Goal: Task Accomplishment & Management: Manage account settings

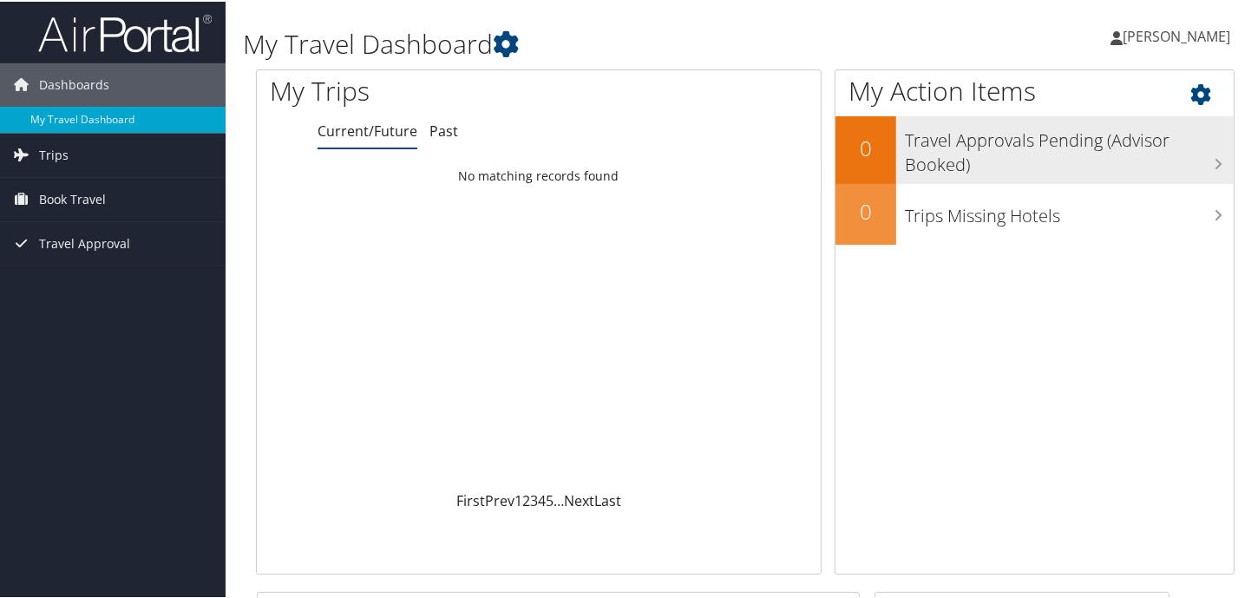
click at [1191, 166] on h3 "Travel Approvals Pending (Advisor Booked)" at bounding box center [1069, 146] width 329 height 57
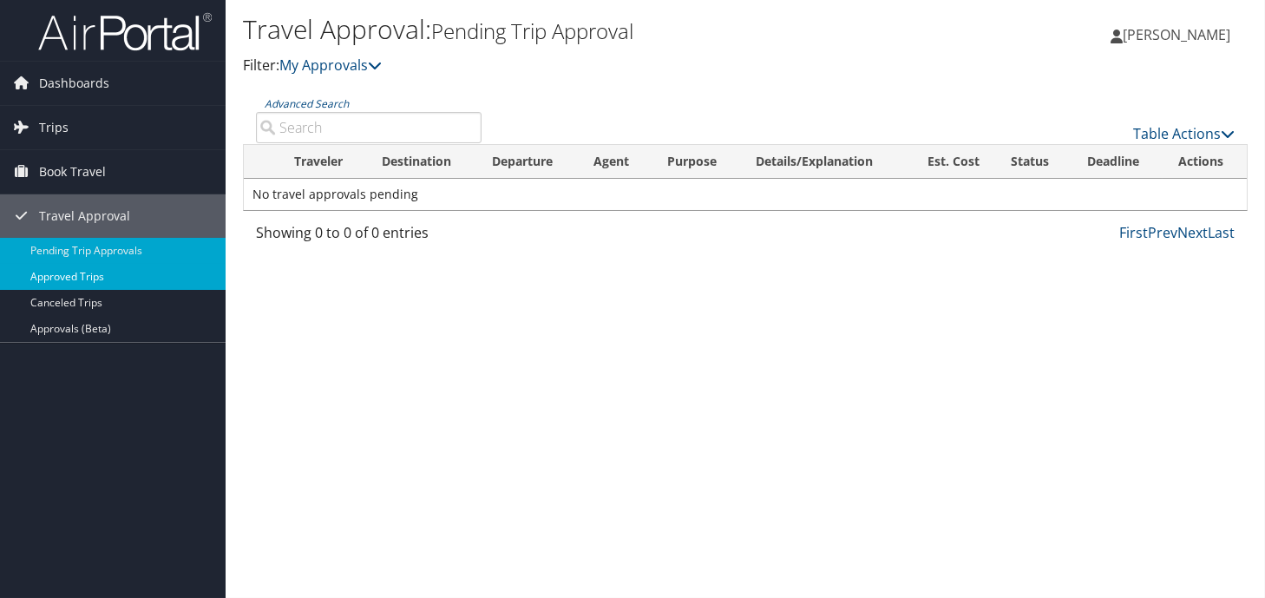
click at [109, 272] on link "Approved Trips" at bounding box center [113, 277] width 226 height 26
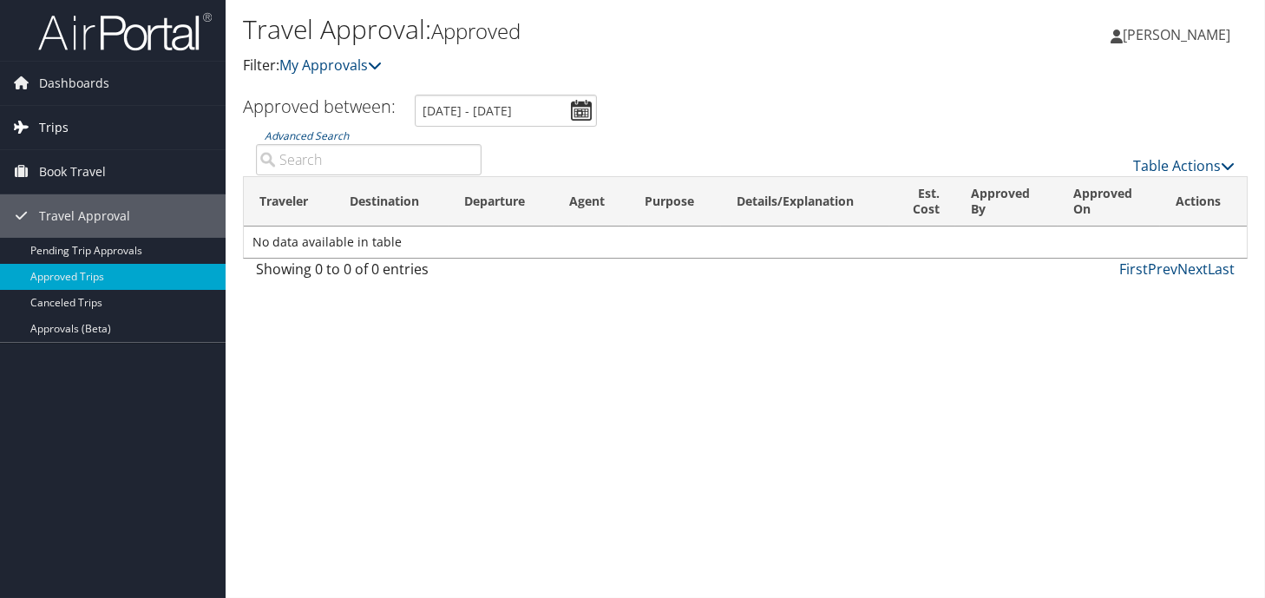
click at [78, 130] on link "Trips" at bounding box center [113, 127] width 226 height 43
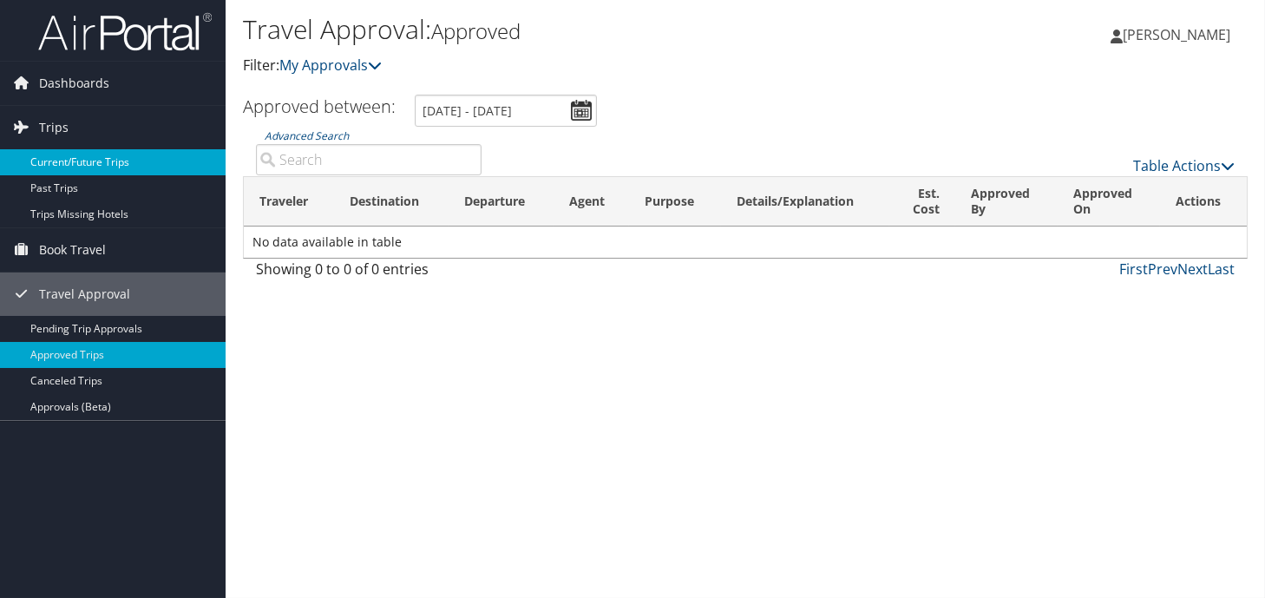
click at [96, 160] on link "Current/Future Trips" at bounding box center [113, 162] width 226 height 26
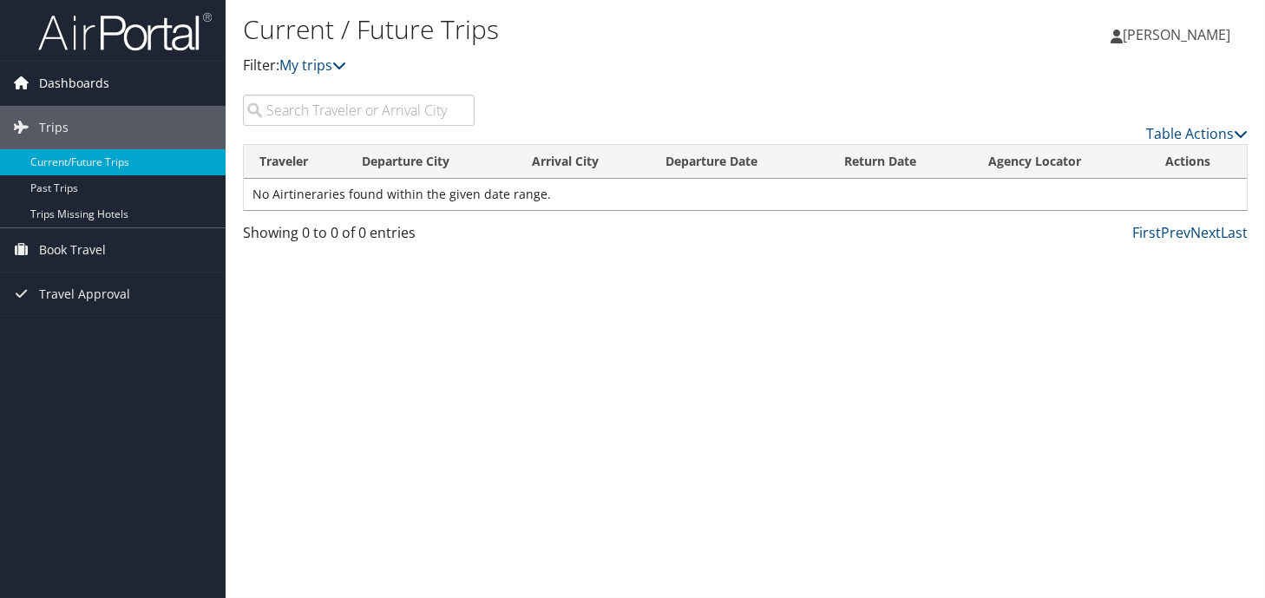
drag, startPoint x: 101, startPoint y: 80, endPoint x: 198, endPoint y: 167, distance: 130.3
click at [101, 80] on span "Dashboards" at bounding box center [74, 83] width 70 height 43
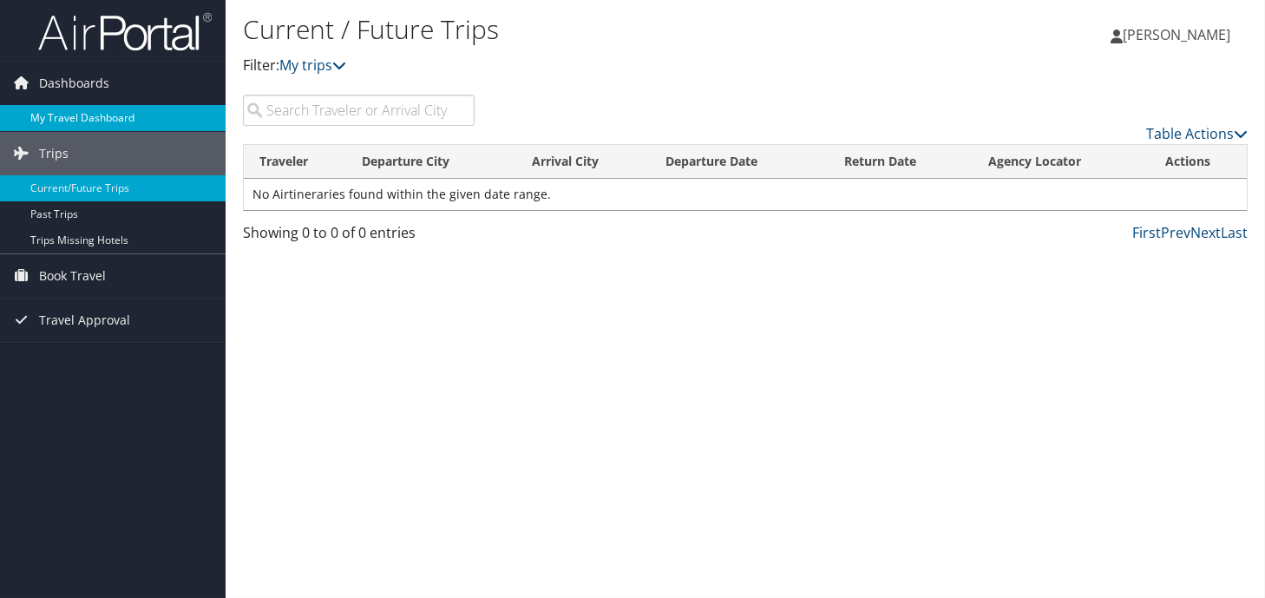
click at [144, 129] on link "My Travel Dashboard" at bounding box center [113, 118] width 226 height 26
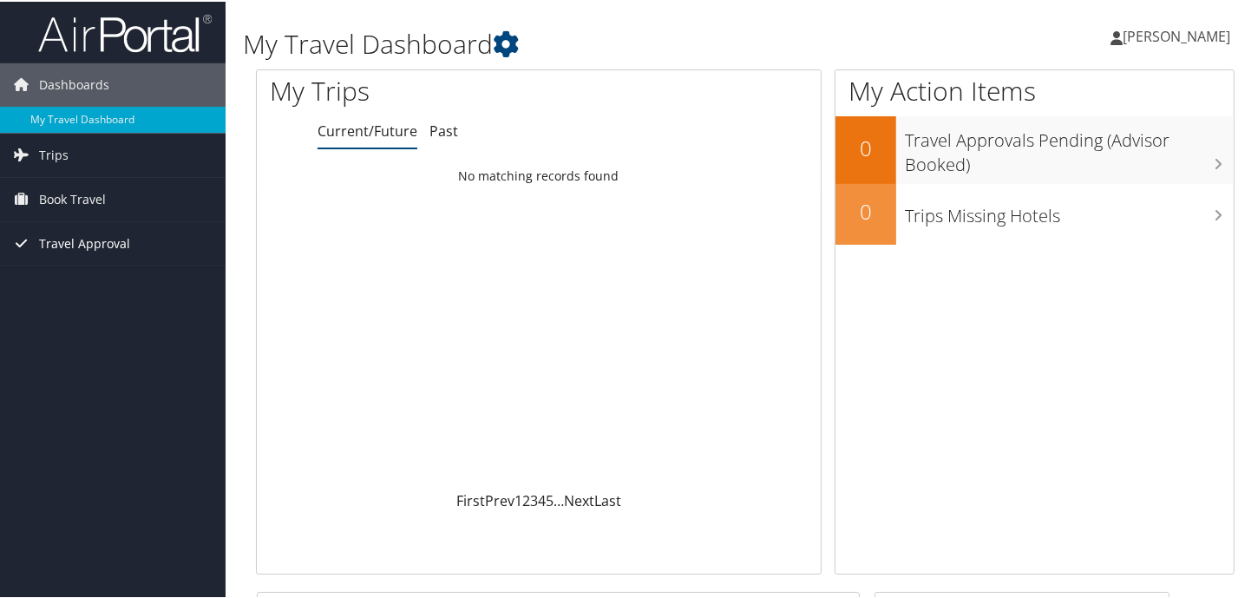
click at [96, 246] on span "Travel Approval" at bounding box center [84, 241] width 91 height 43
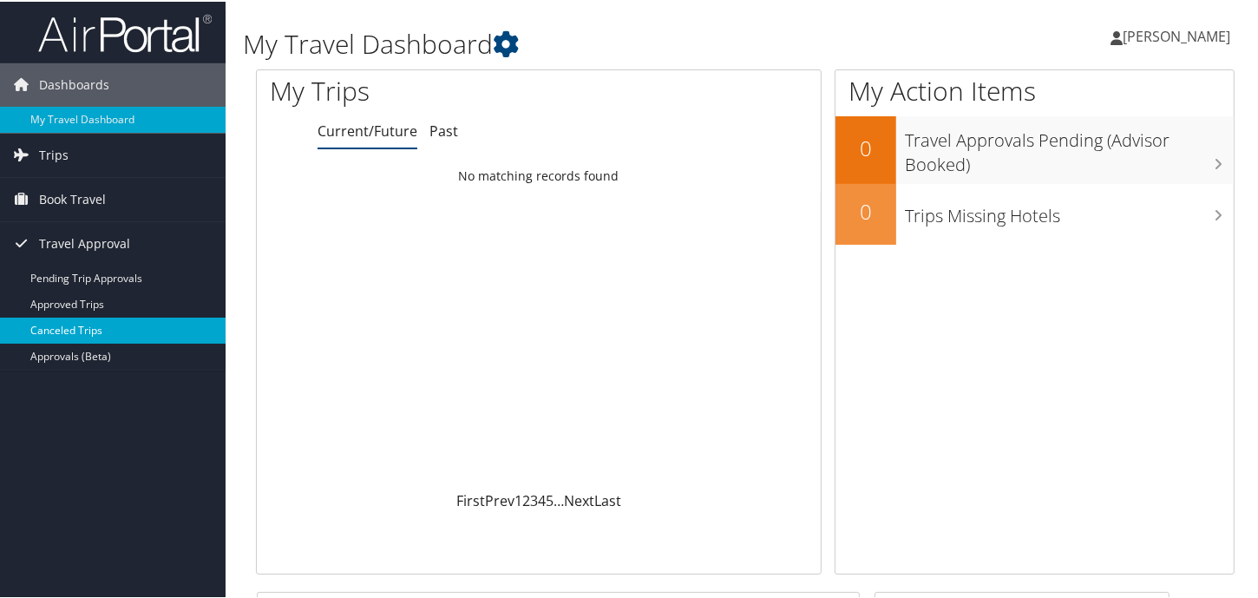
click at [102, 330] on link "Canceled Trips" at bounding box center [113, 329] width 226 height 26
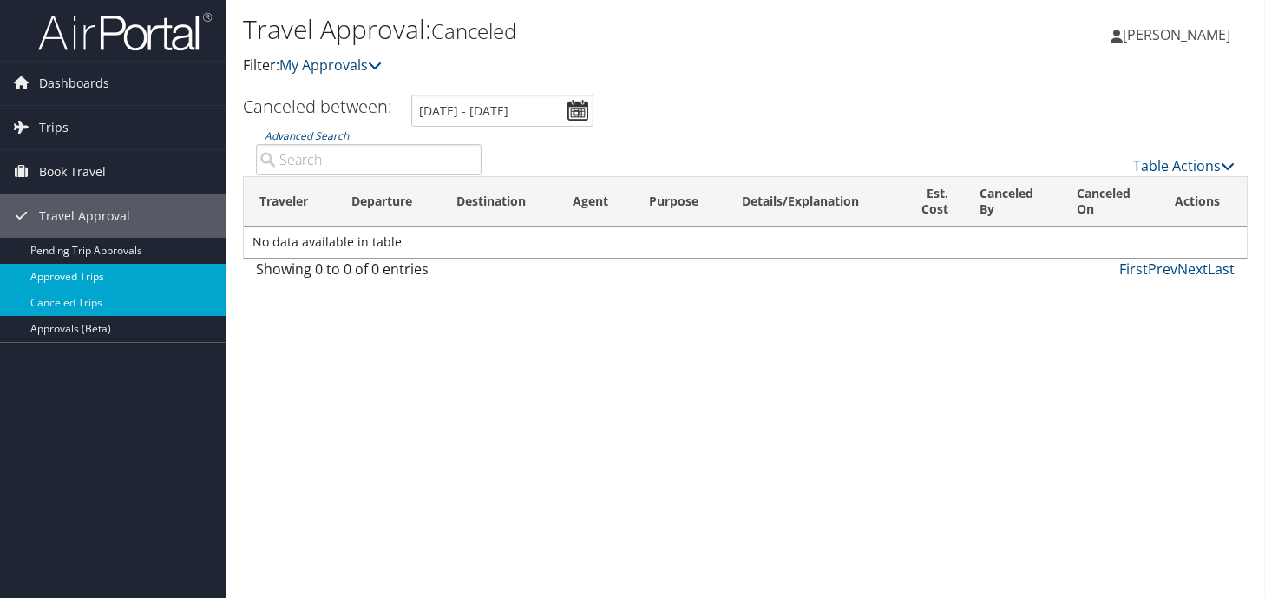
click at [113, 280] on link "Approved Trips" at bounding box center [113, 277] width 226 height 26
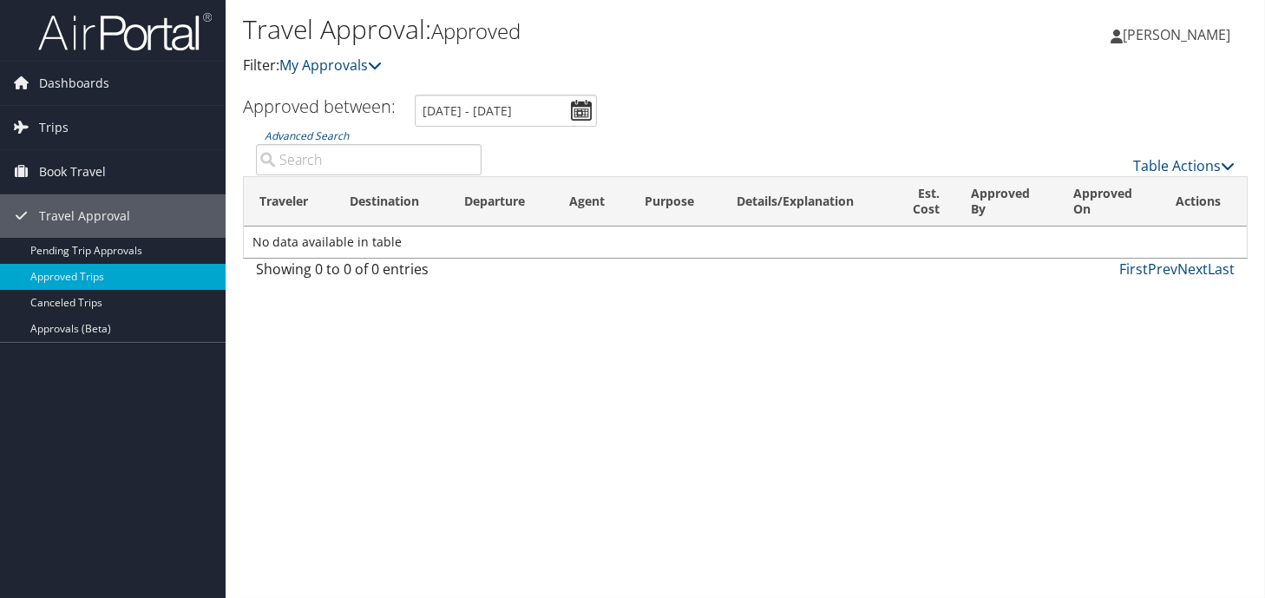
click at [581, 112] on input "[DATE] - [DATE]" at bounding box center [506, 111] width 182 height 32
click at [581, 115] on input "[DATE] - [DATE]" at bounding box center [506, 111] width 182 height 32
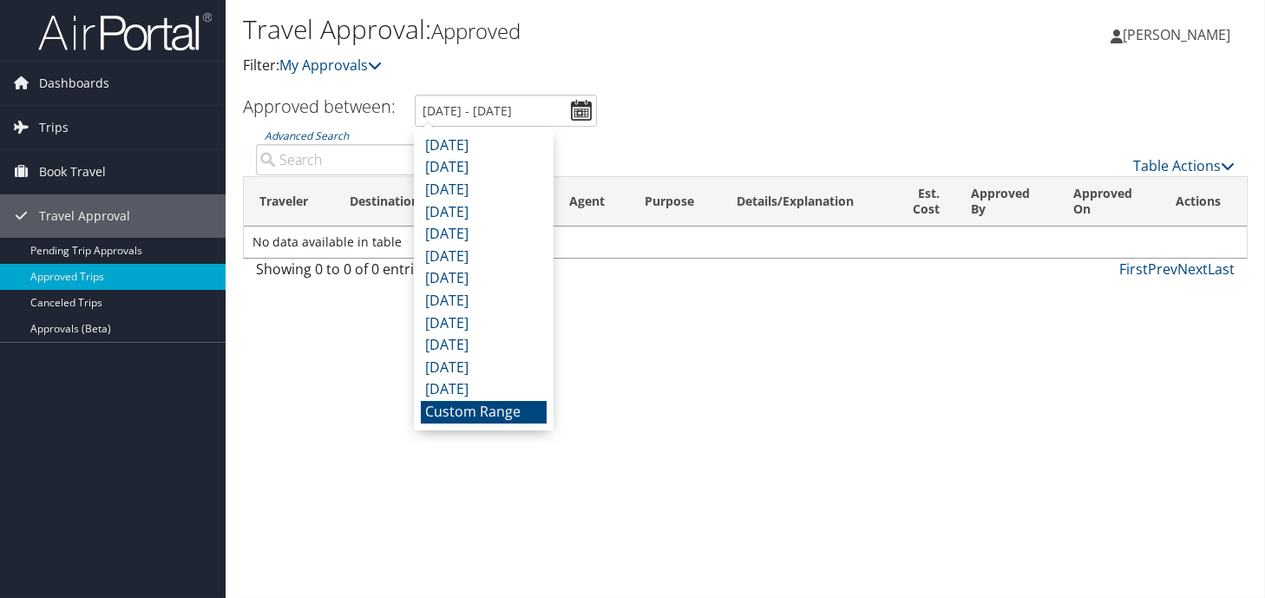
click at [486, 424] on div "September 2025 August 2025 July 2025 June 2025 May 2025 April 2025 March 2025 F…" at bounding box center [484, 279] width 140 height 303
click at [483, 420] on li "Custom Range" at bounding box center [484, 412] width 126 height 23
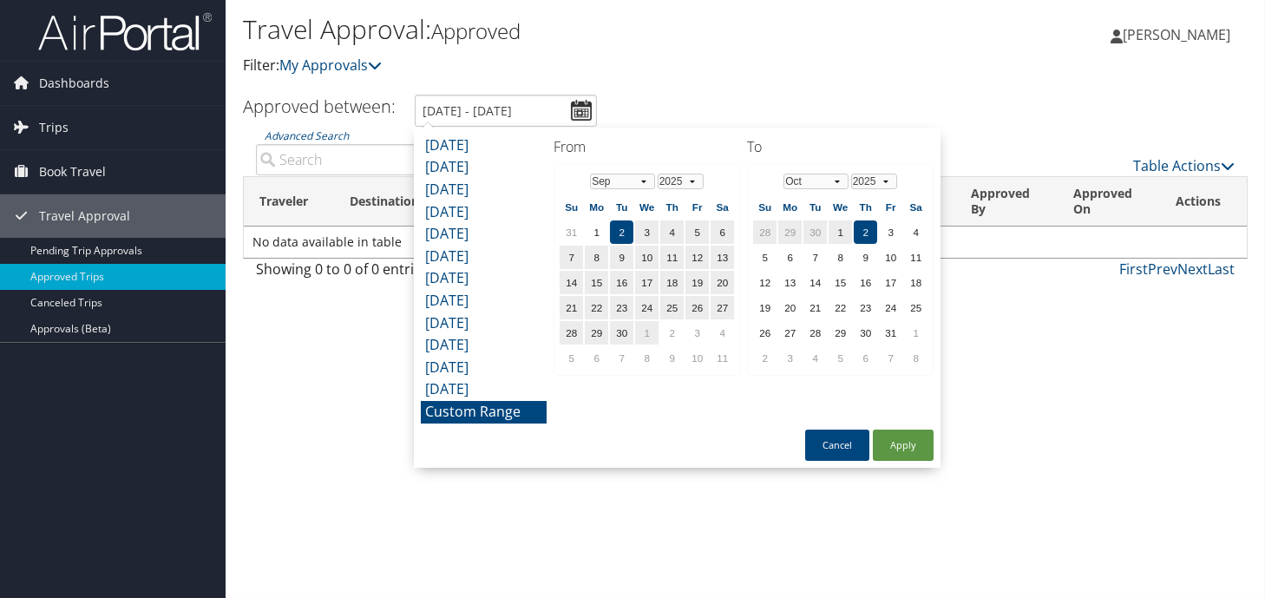
click at [700, 421] on div "September 2025 August 2025 July 2025 June 2025 May 2025 April 2025 March 2025 F…" at bounding box center [677, 298] width 527 height 340
click at [832, 181] on select "Jan Feb Mar Apr May Jun Jul Aug Sep Oct Nov Dec" at bounding box center [816, 182] width 65 height 16
drag, startPoint x: 910, startPoint y: 452, endPoint x: 837, endPoint y: 475, distance: 76.3
click at [909, 452] on button "Apply" at bounding box center [903, 445] width 61 height 31
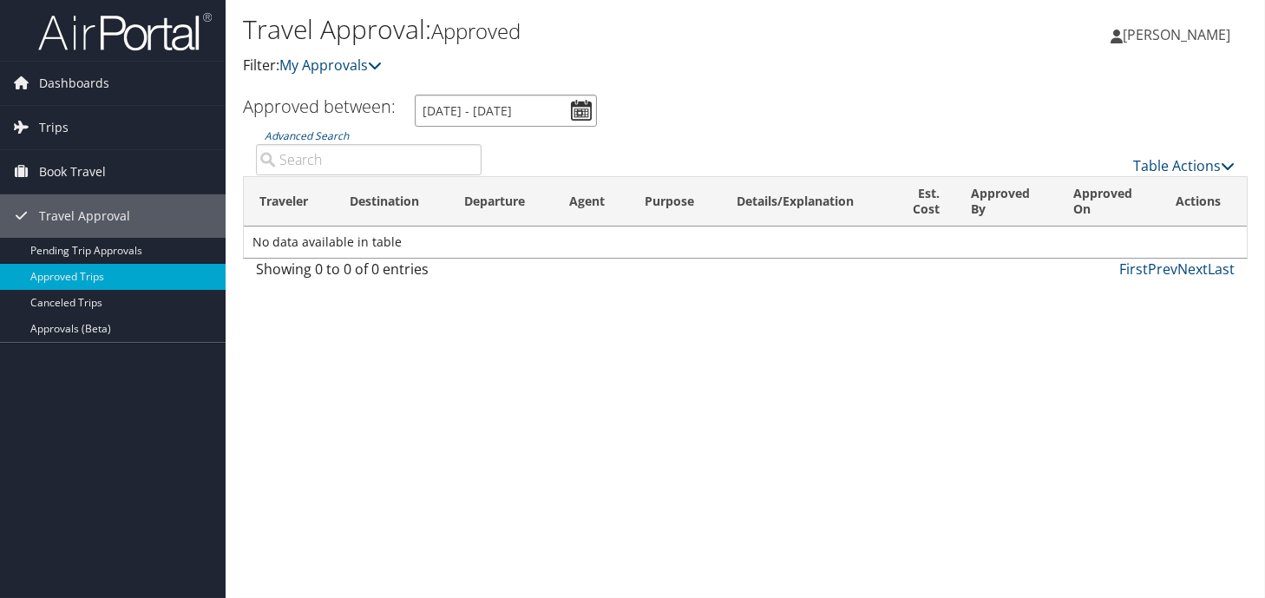
click at [583, 102] on input "9/2/2025 - 10/2/2025" at bounding box center [506, 111] width 182 height 32
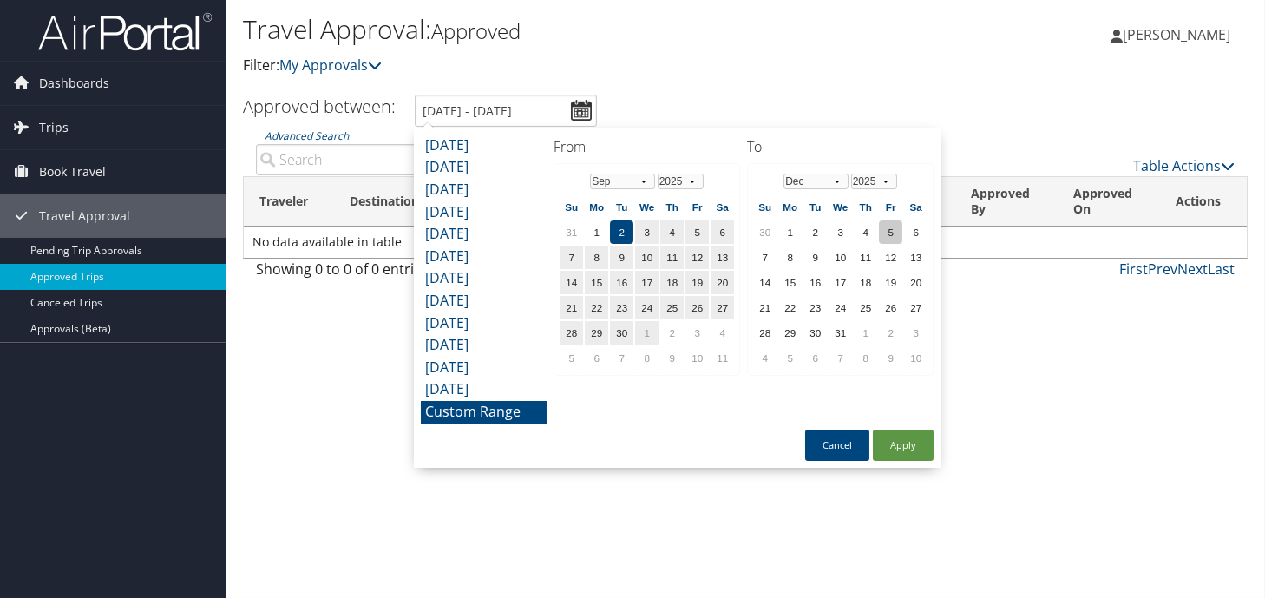
click at [893, 234] on td "5" at bounding box center [890, 231] width 23 height 23
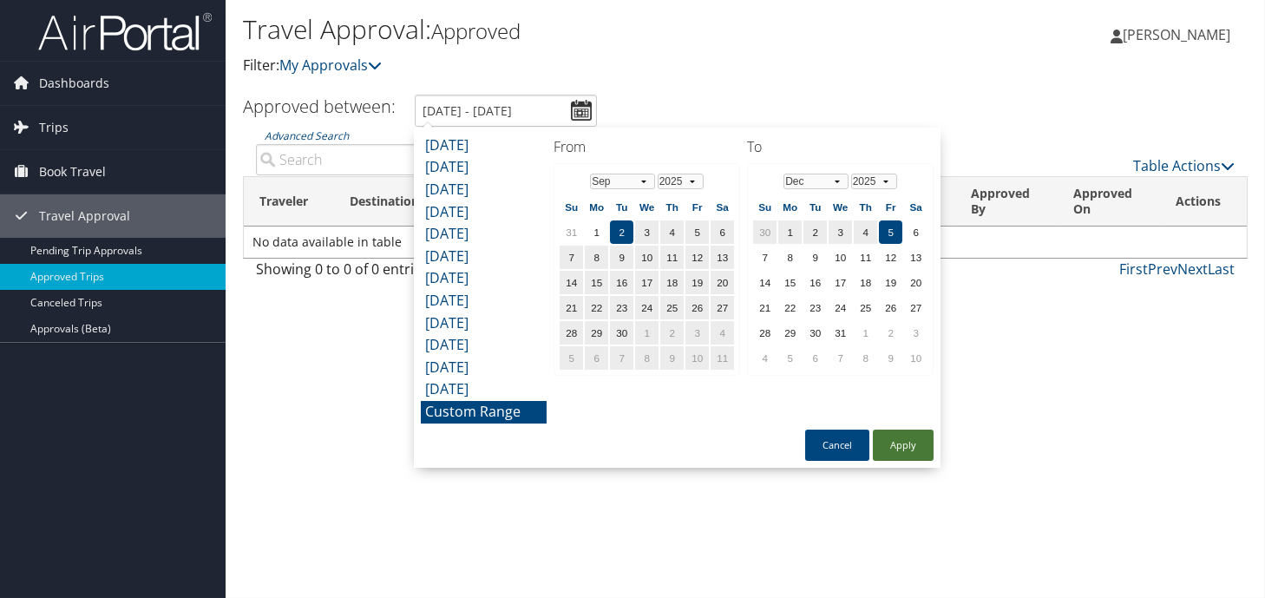
click at [887, 445] on button "Apply" at bounding box center [903, 445] width 61 height 31
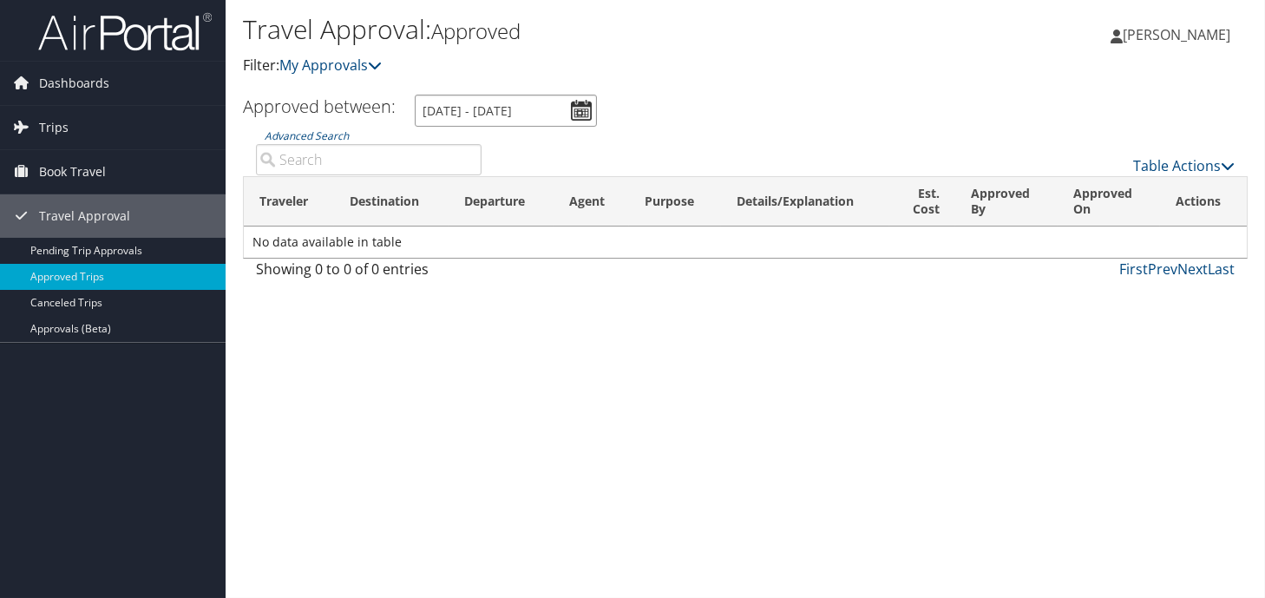
click at [580, 115] on input "9/2/2025 - 12/5/2025" at bounding box center [506, 111] width 182 height 32
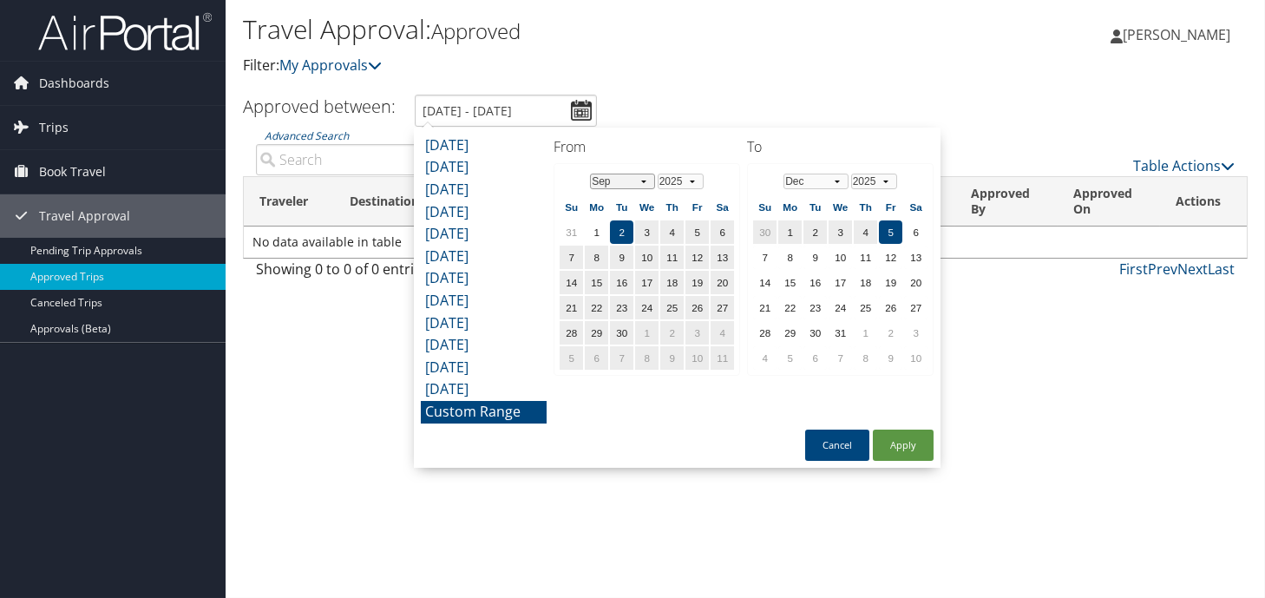
click at [640, 180] on select "Jan Feb Mar Apr May Jun Jul Aug Sep Oct Nov Dec" at bounding box center [622, 182] width 65 height 16
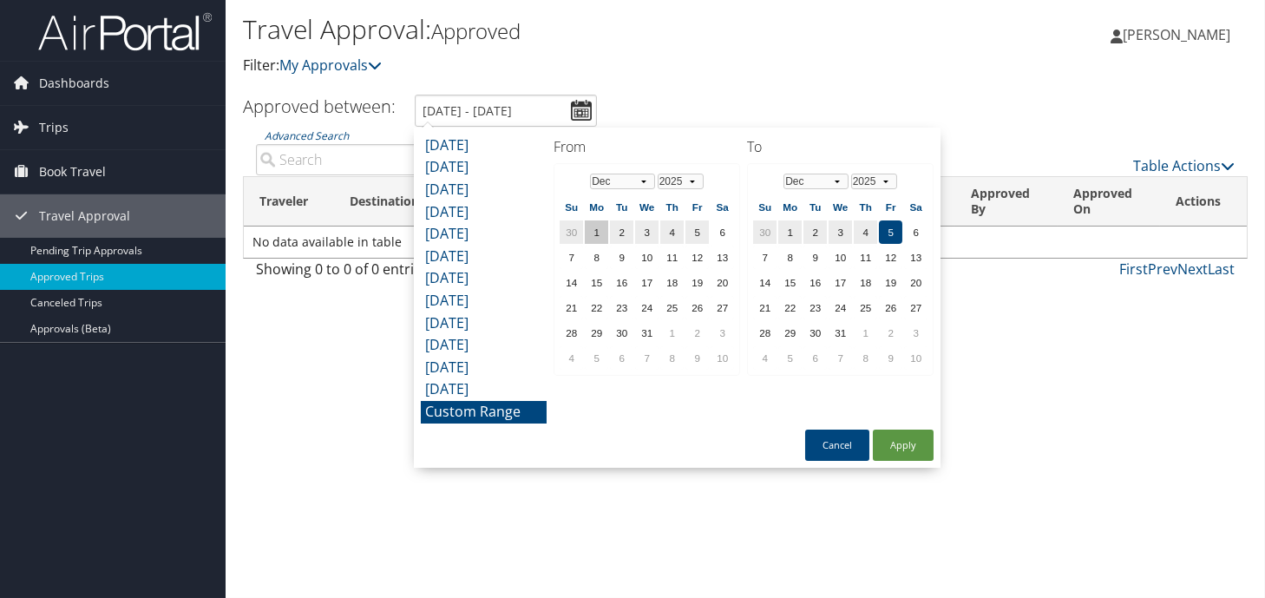
click at [599, 226] on td "1" at bounding box center [596, 231] width 23 height 23
click at [897, 449] on button "Apply" at bounding box center [903, 445] width 61 height 31
type input "12/1/2025 - 12/5/2025"
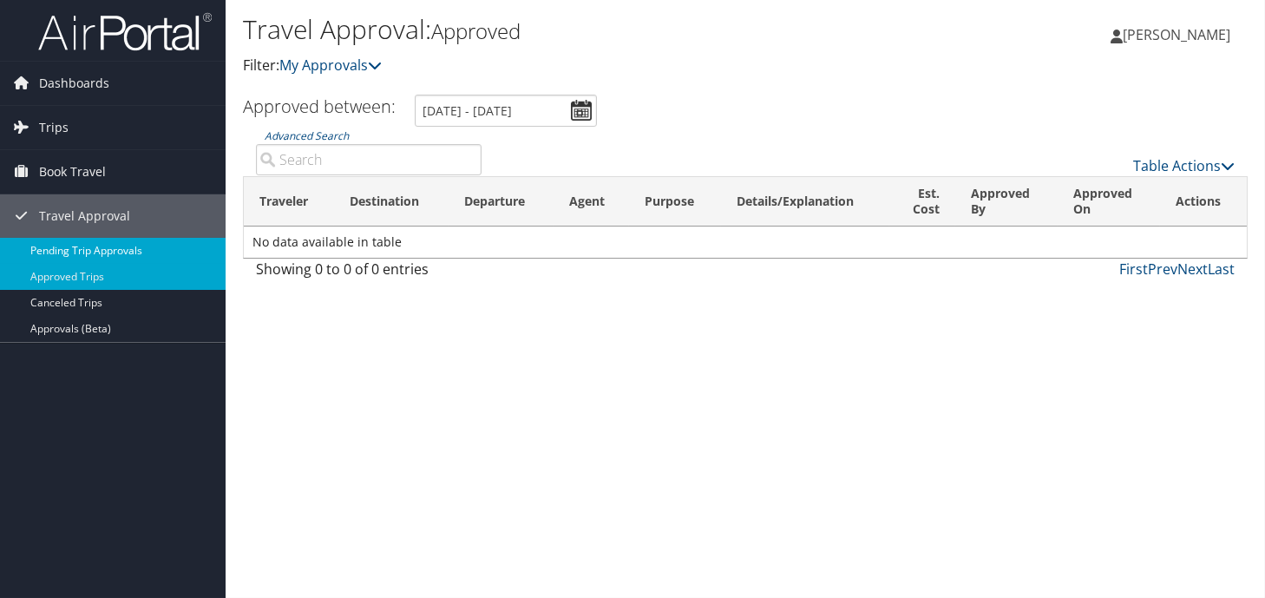
click at [118, 248] on link "Pending Trip Approvals" at bounding box center [113, 251] width 226 height 26
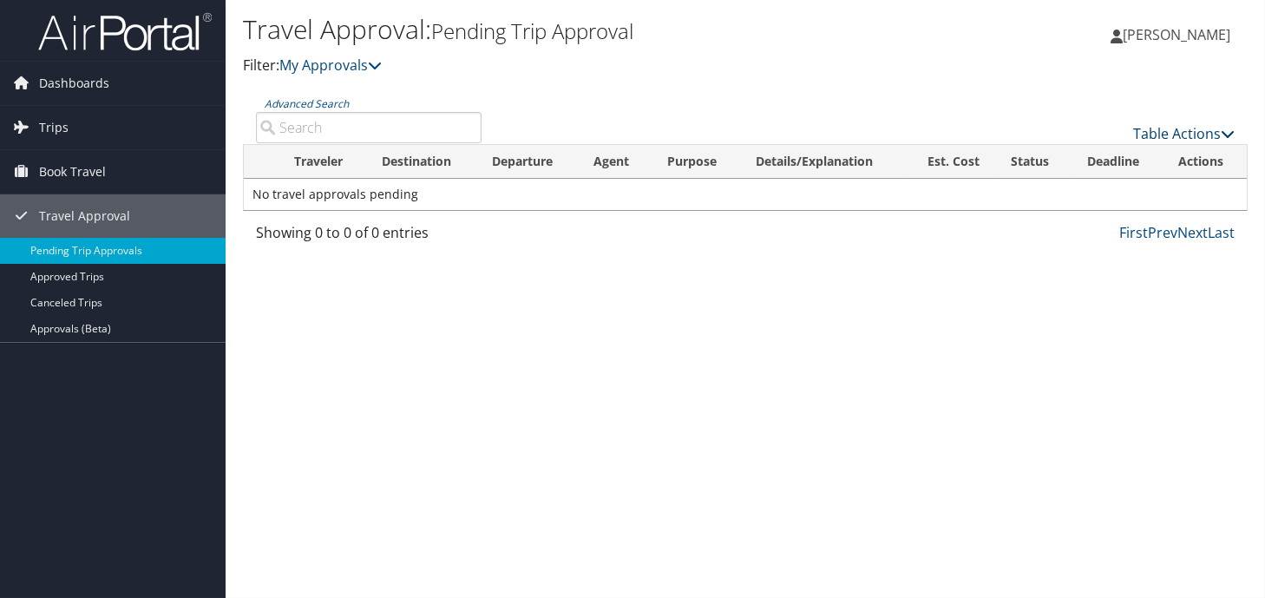
click at [1182, 141] on link "Table Actions" at bounding box center [1184, 133] width 102 height 19
drag, startPoint x: 1025, startPoint y: 98, endPoint x: 949, endPoint y: 102, distance: 75.6
click at [1020, 99] on div at bounding box center [632, 299] width 1265 height 598
click at [364, 69] on link "My Approvals" at bounding box center [330, 65] width 102 height 19
click at [89, 175] on span "Book Travel" at bounding box center [72, 171] width 67 height 43
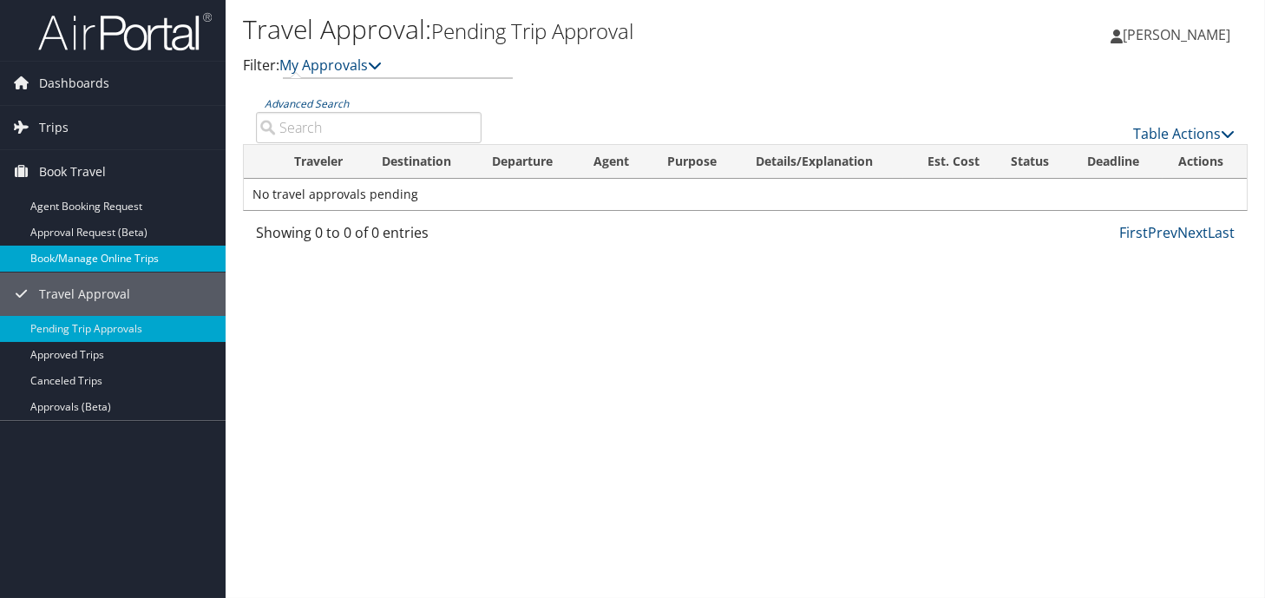
click at [167, 259] on link "Book/Manage Online Trips" at bounding box center [113, 259] width 226 height 26
click at [1172, 35] on span "[PERSON_NAME]" at bounding box center [1177, 34] width 108 height 19
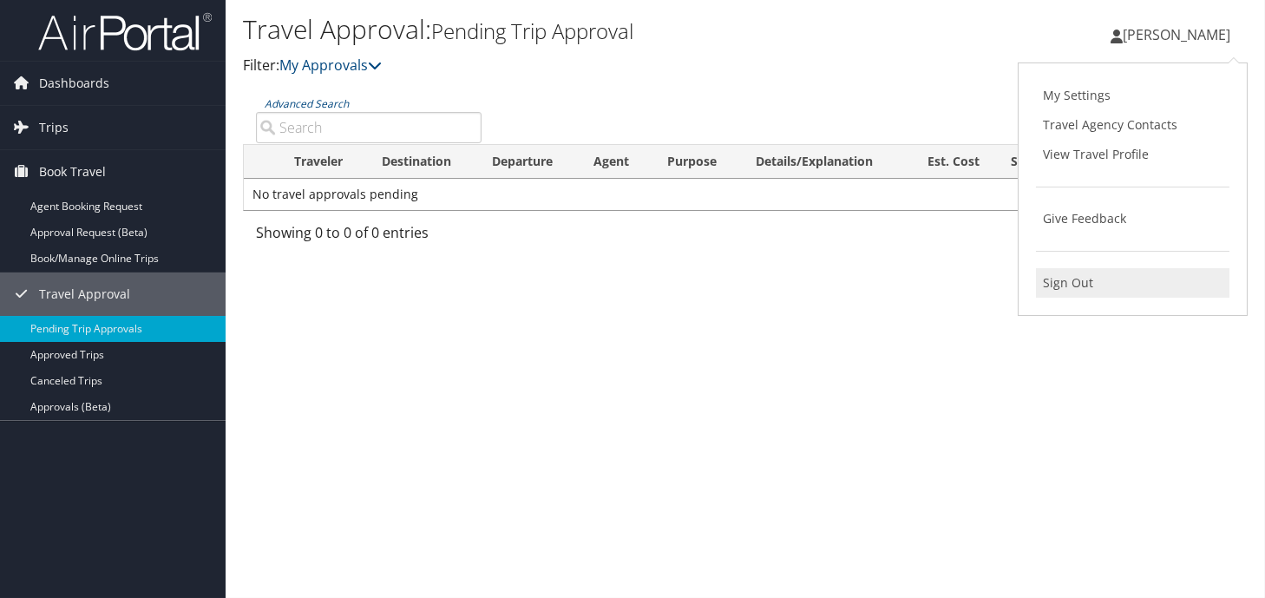
click at [1076, 276] on link "Sign Out" at bounding box center [1133, 283] width 194 height 30
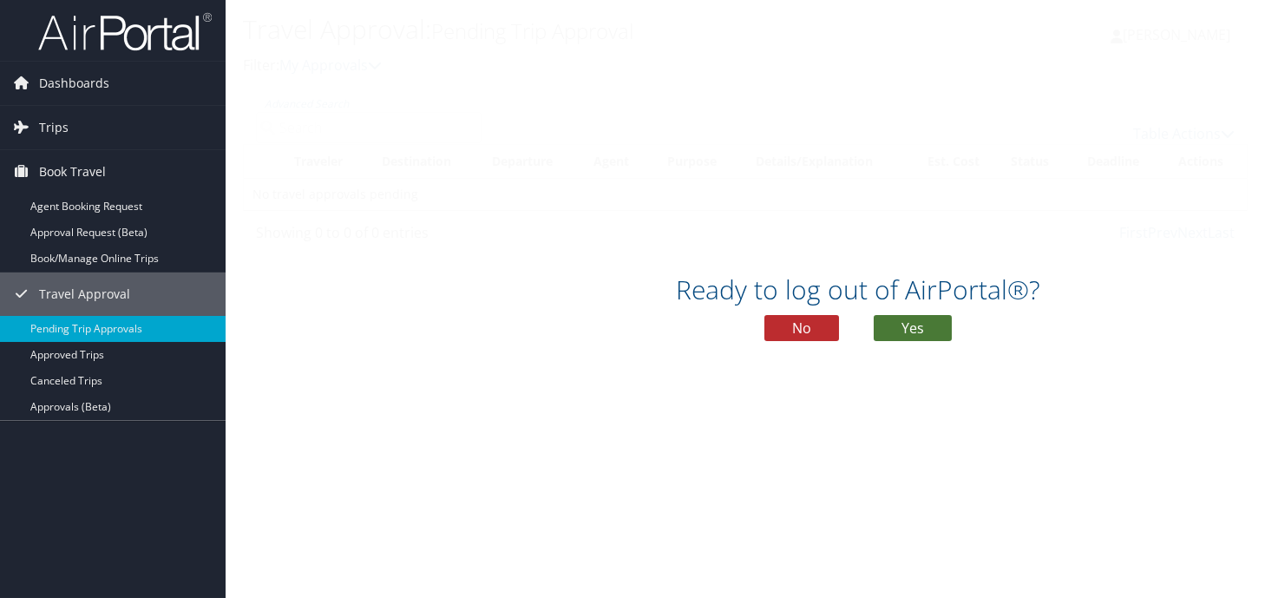
click at [916, 325] on button "Yes" at bounding box center [913, 328] width 78 height 26
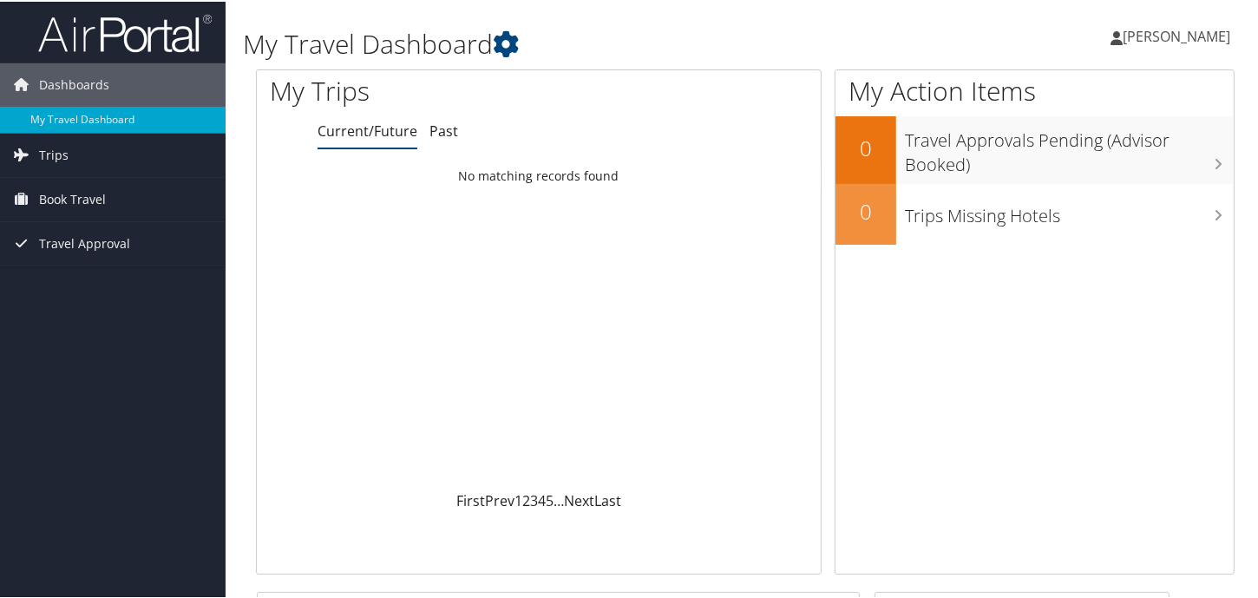
click at [1228, 350] on div "My Action Items 0 Travel Approvals Pending (Advisor Booked) 0 Trips Missing Hot…" at bounding box center [1041, 329] width 413 height 522
click at [104, 203] on span "Book Travel" at bounding box center [72, 197] width 67 height 43
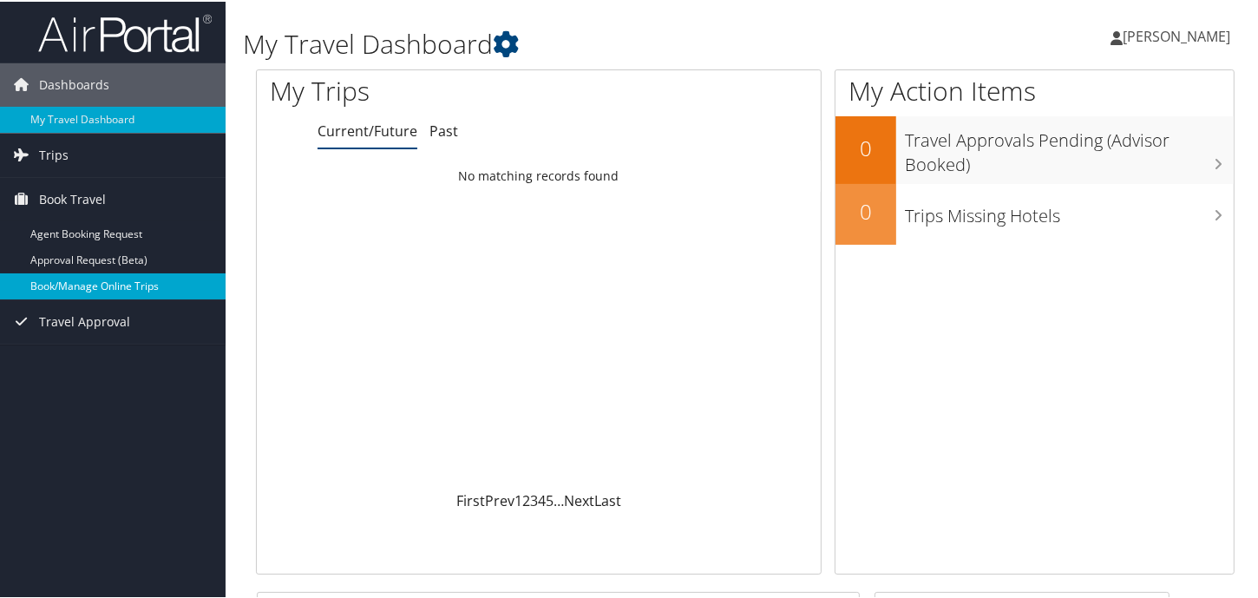
click at [135, 296] on link "Book/Manage Online Trips" at bounding box center [113, 285] width 226 height 26
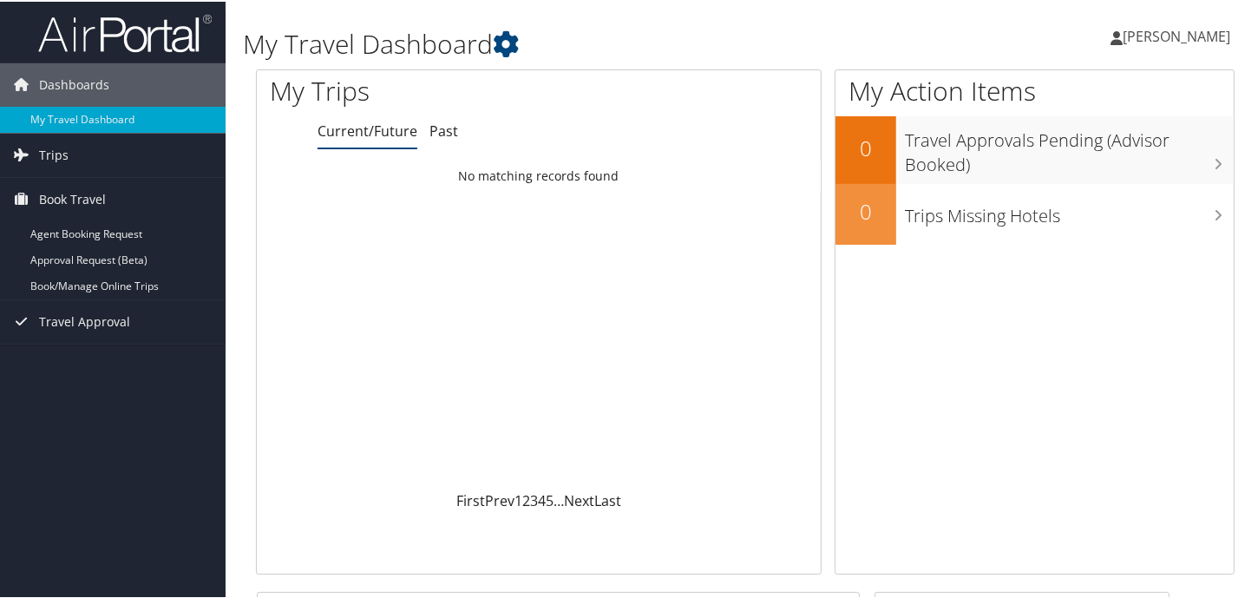
click at [1168, 49] on link "[PERSON_NAME]" at bounding box center [1179, 35] width 137 height 52
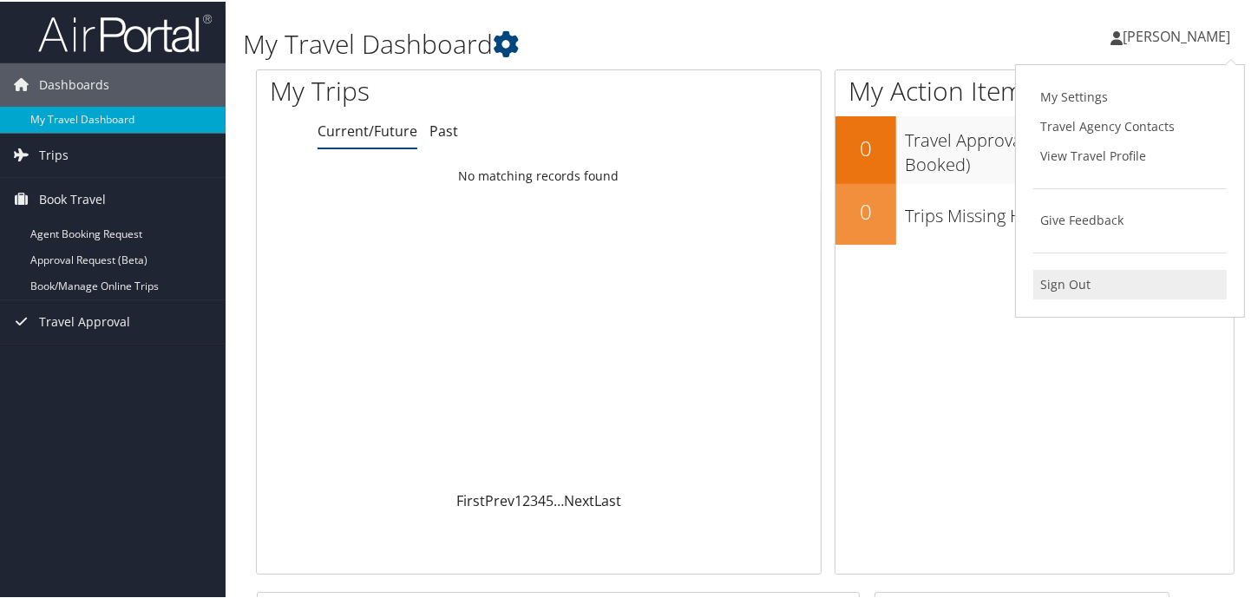
click at [1074, 269] on link "Sign Out" at bounding box center [1131, 283] width 194 height 30
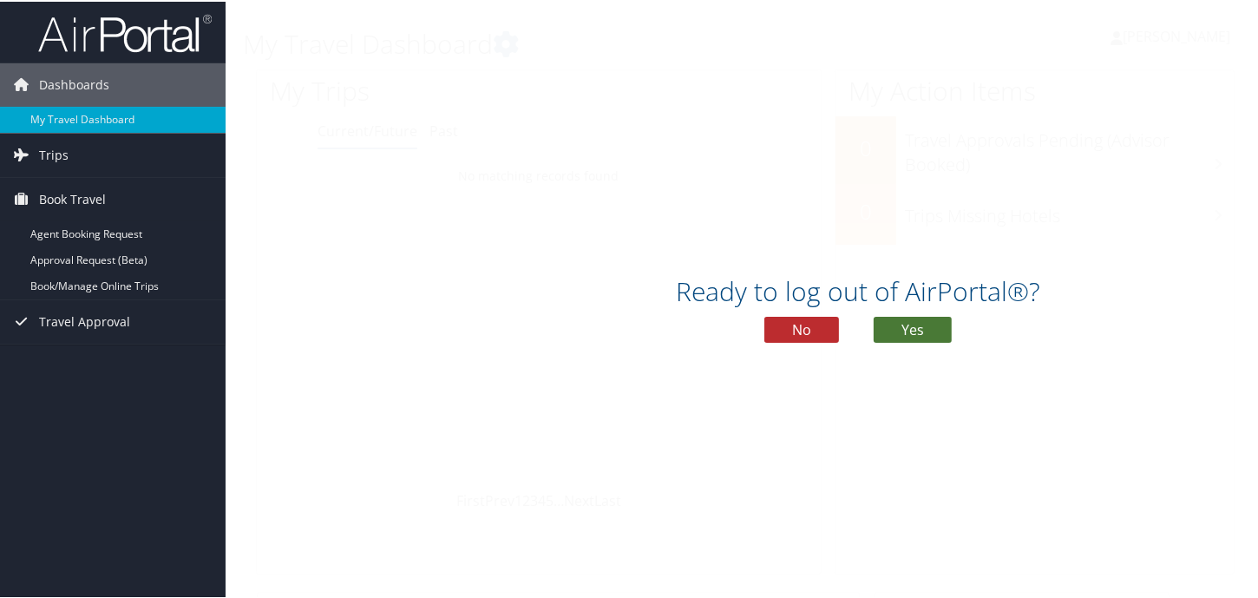
click at [902, 318] on button "Yes" at bounding box center [913, 328] width 78 height 26
